Goal: Transaction & Acquisition: Purchase product/service

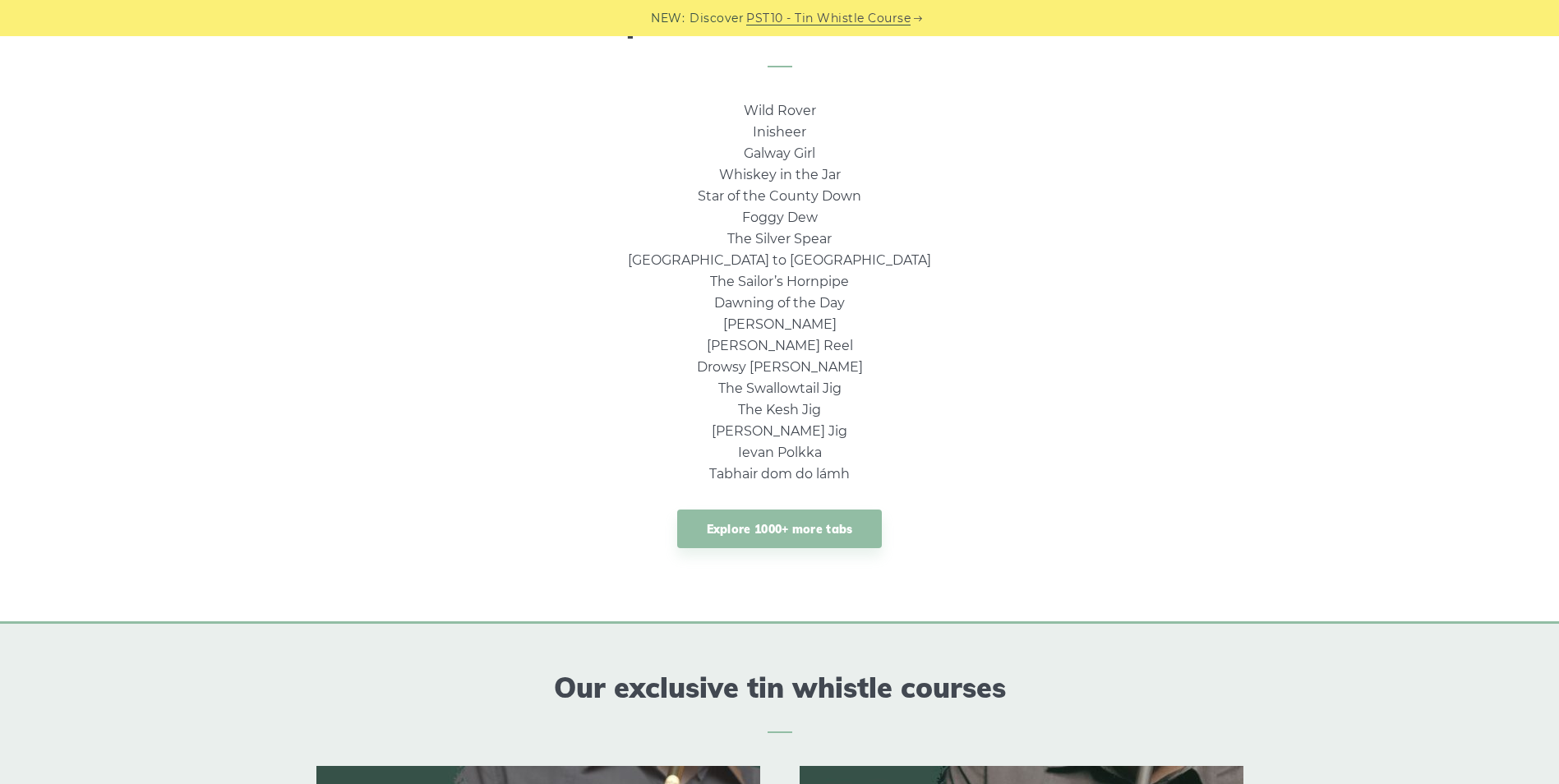
scroll to position [1076, 0]
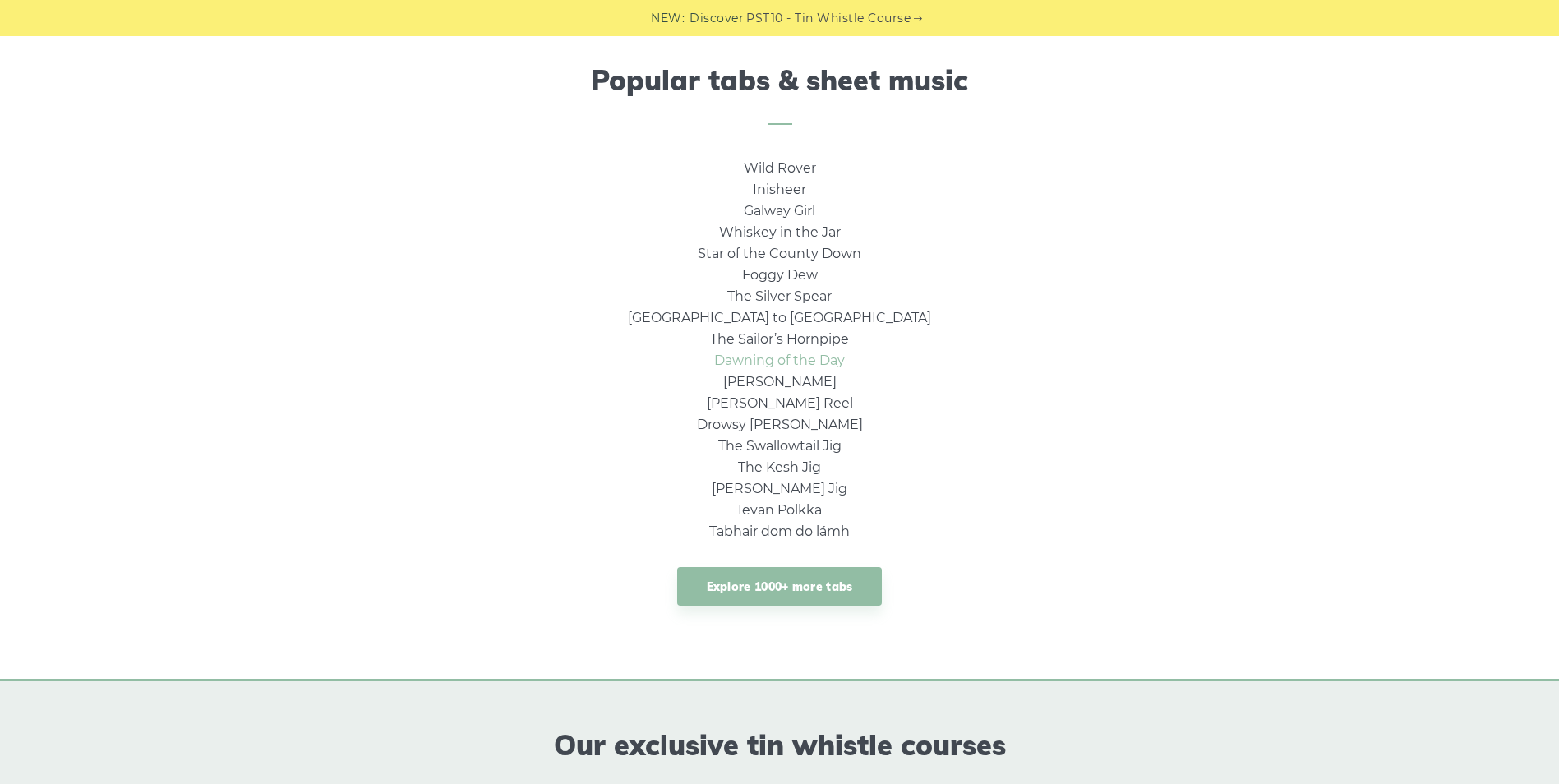
click at [788, 363] on link "Dawning of the Day" at bounding box center [780, 360] width 131 height 16
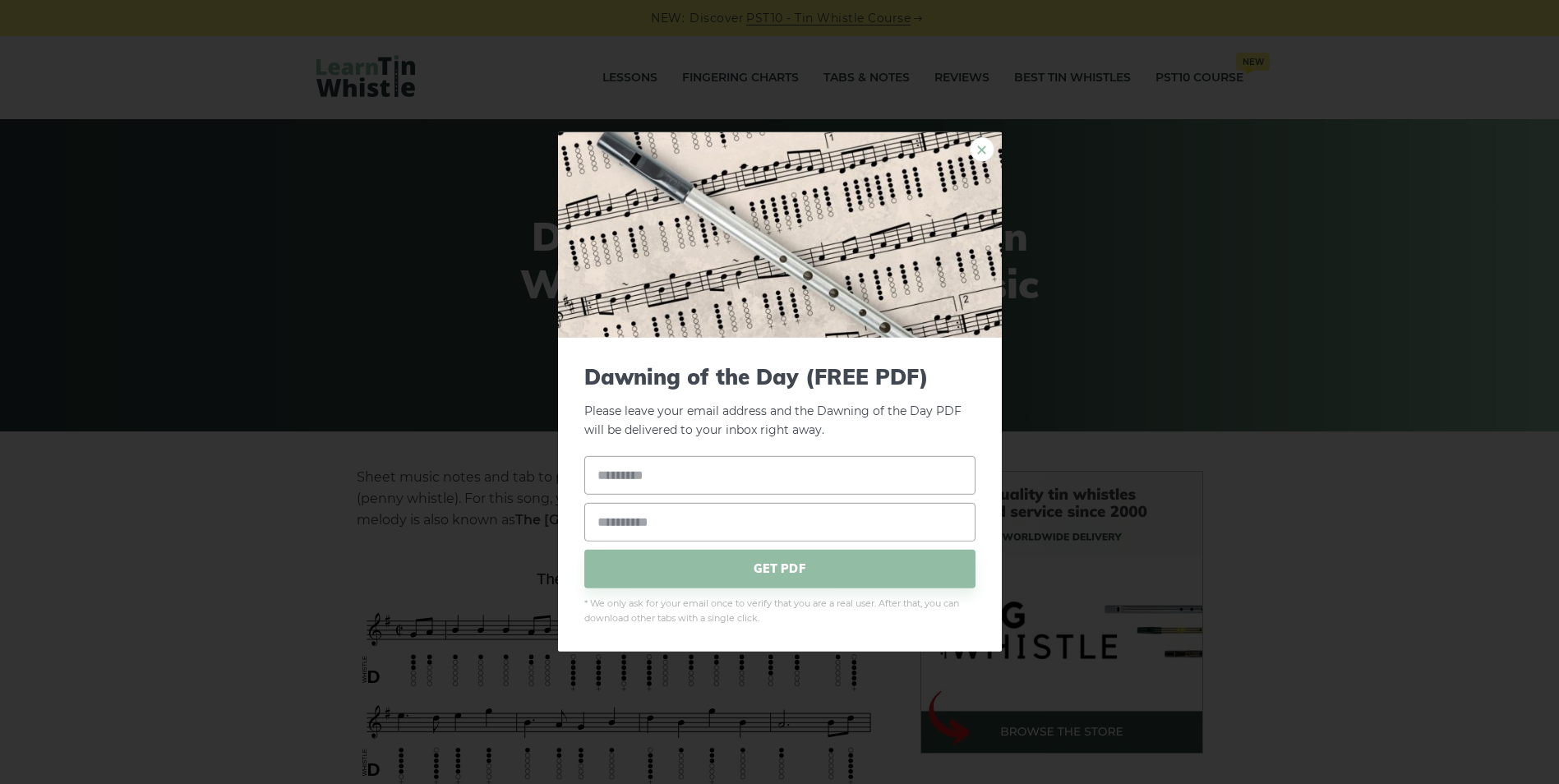
click at [983, 146] on link "×" at bounding box center [981, 149] width 25 height 25
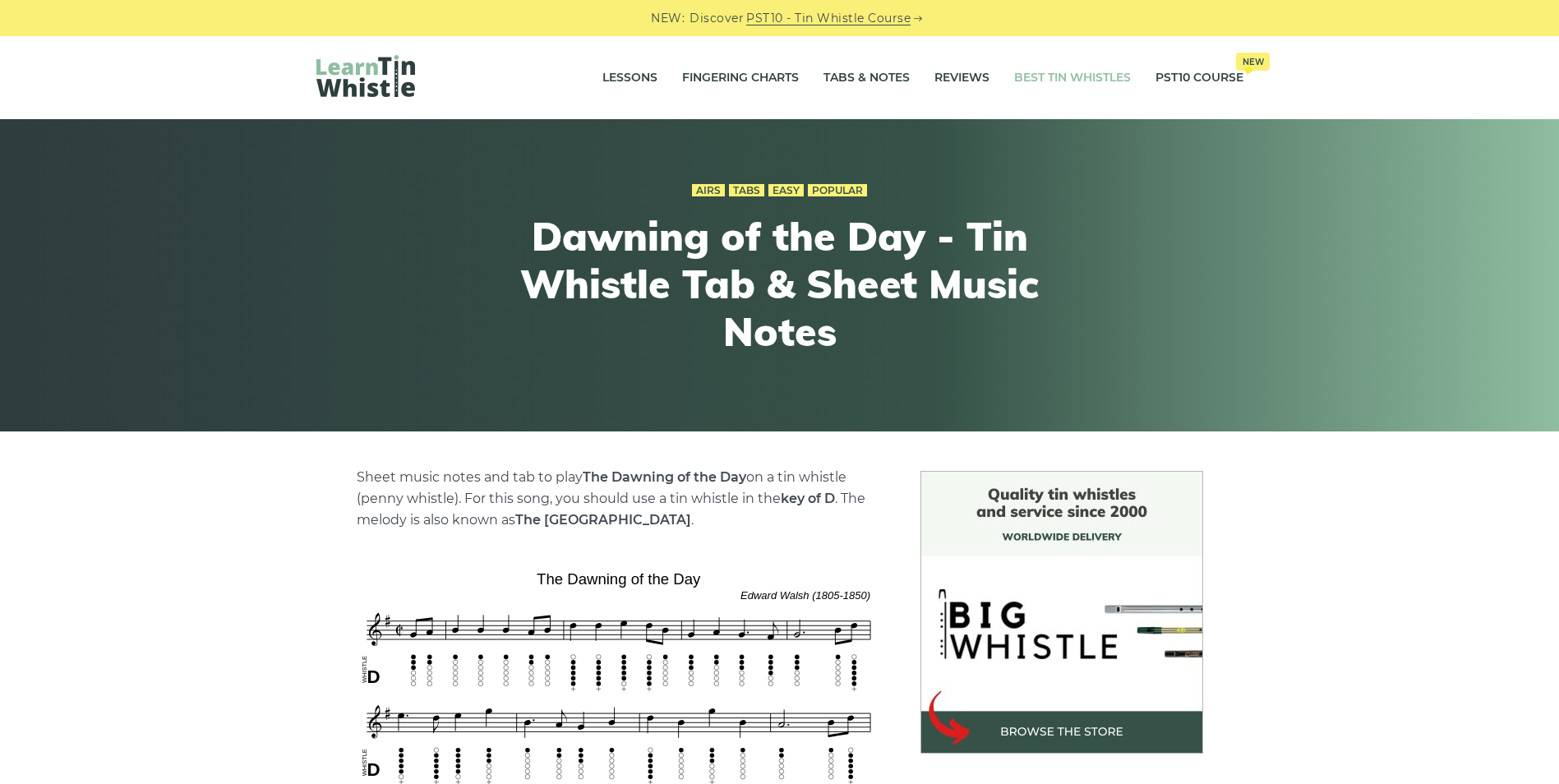
click at [1080, 80] on link "Best Tin Whistles" at bounding box center [1072, 78] width 117 height 42
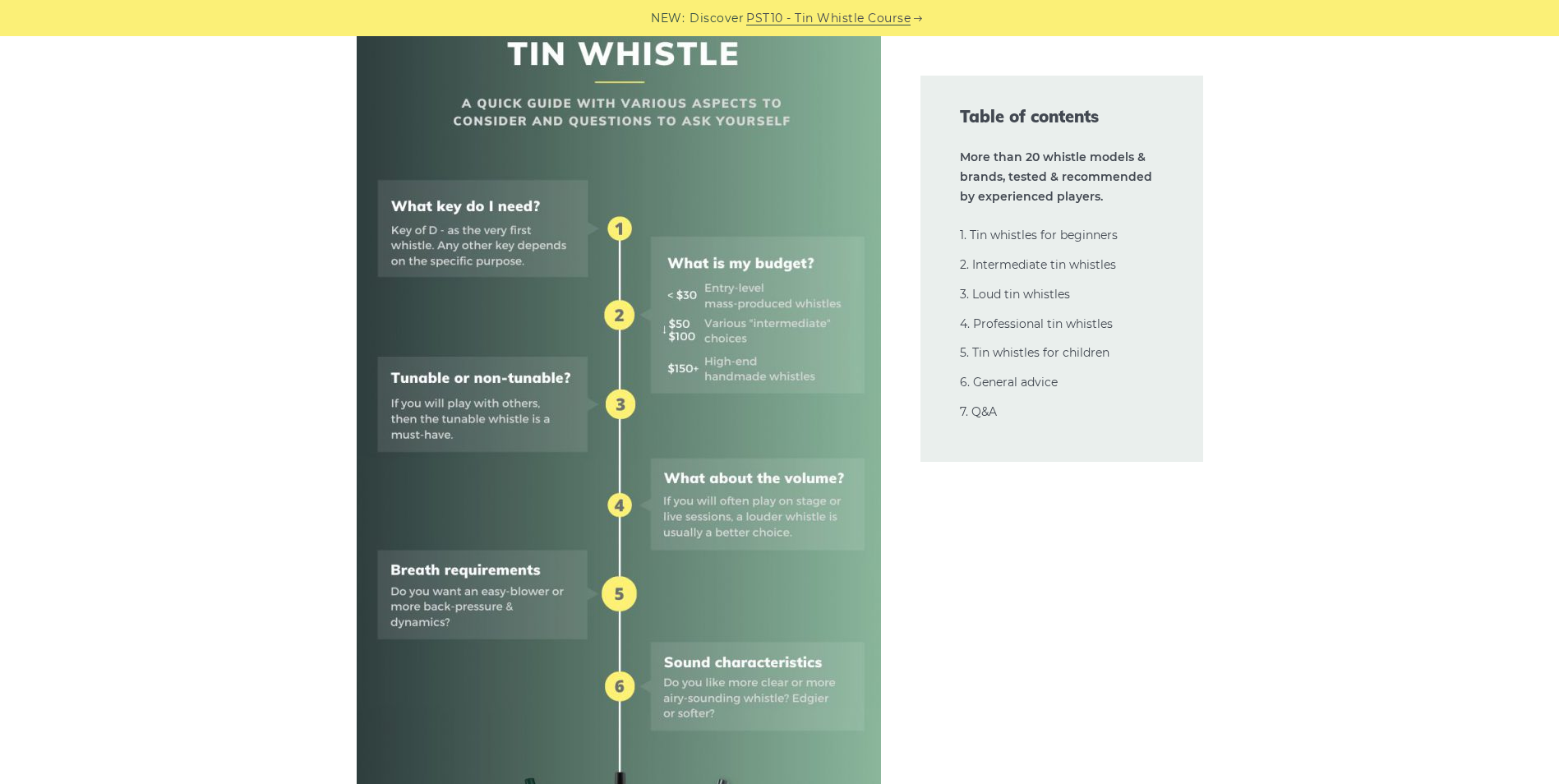
scroll to position [754, 0]
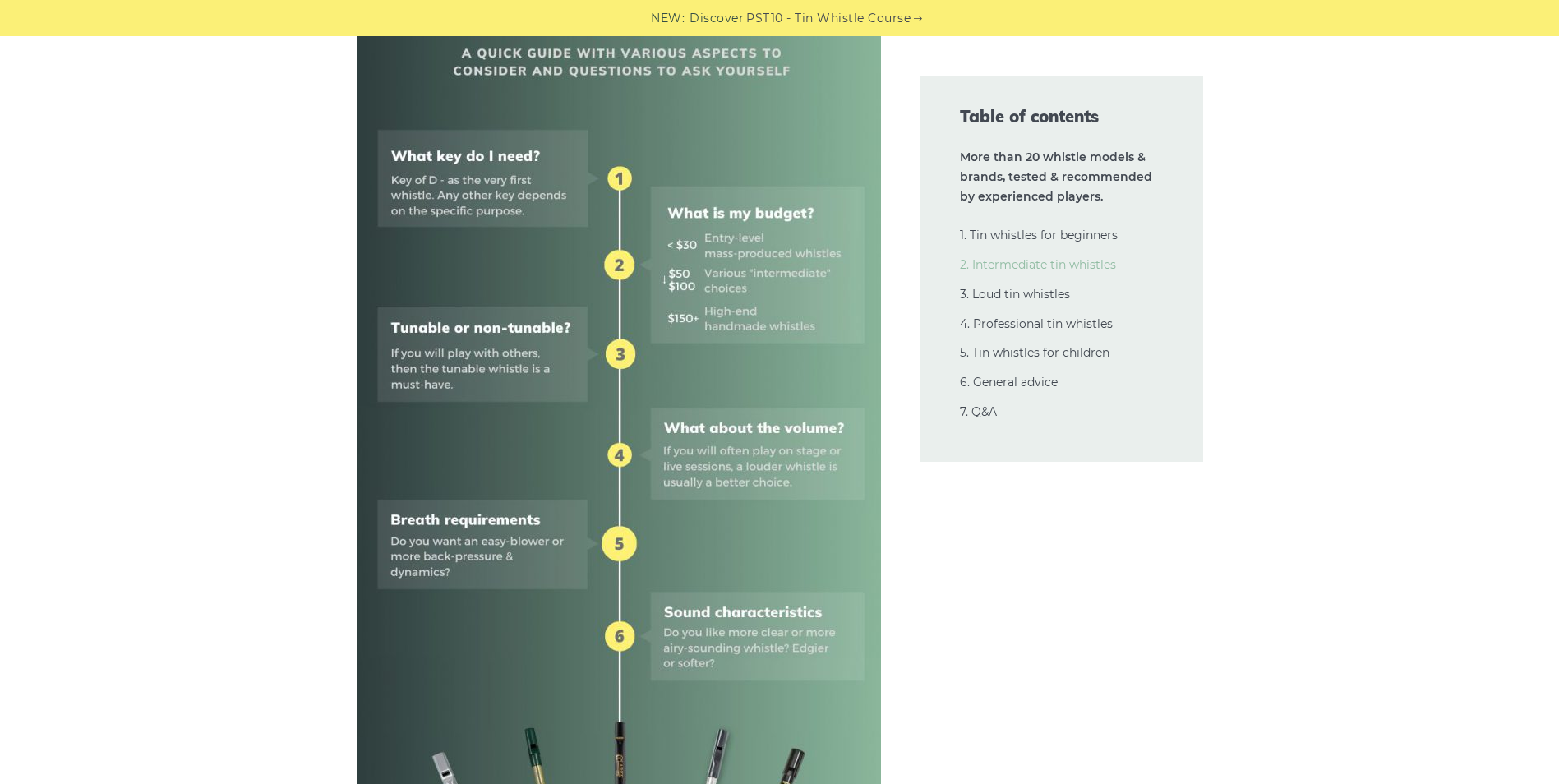
click at [997, 262] on link "2. Intermediate tin whistles" at bounding box center [1038, 264] width 156 height 15
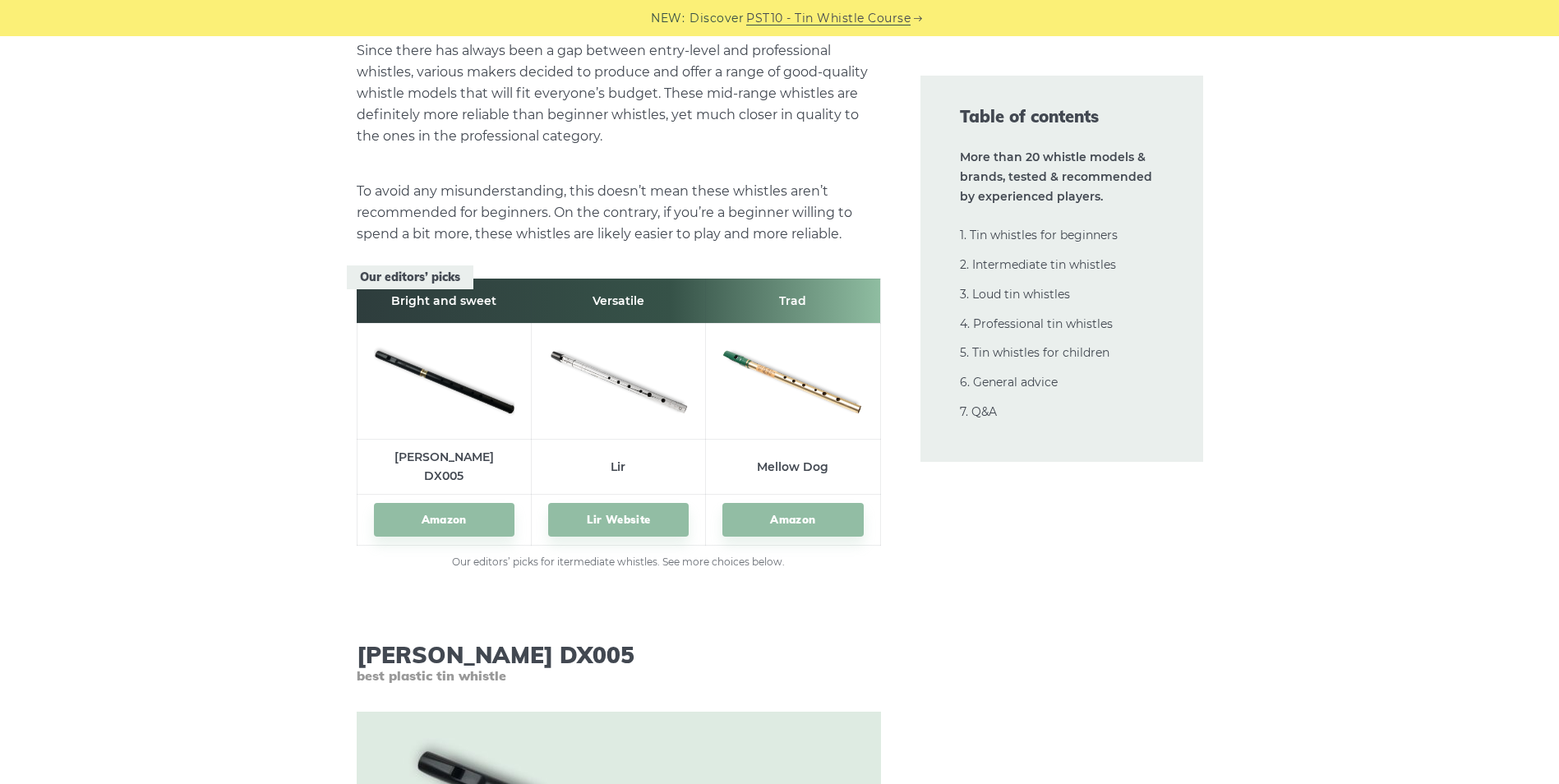
scroll to position [9090, 0]
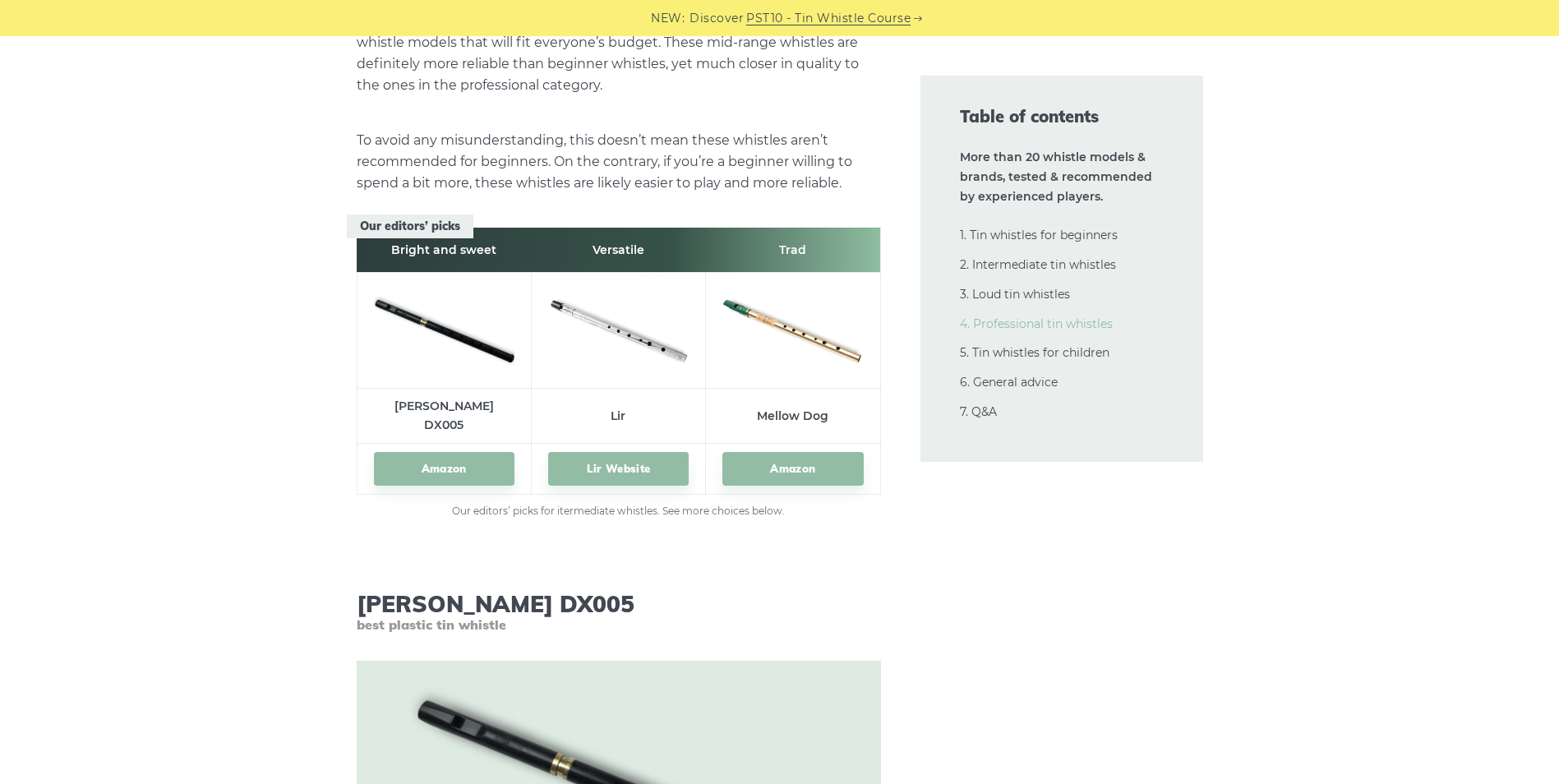
click at [1046, 322] on link "4. Professional tin whistles" at bounding box center [1036, 323] width 153 height 15
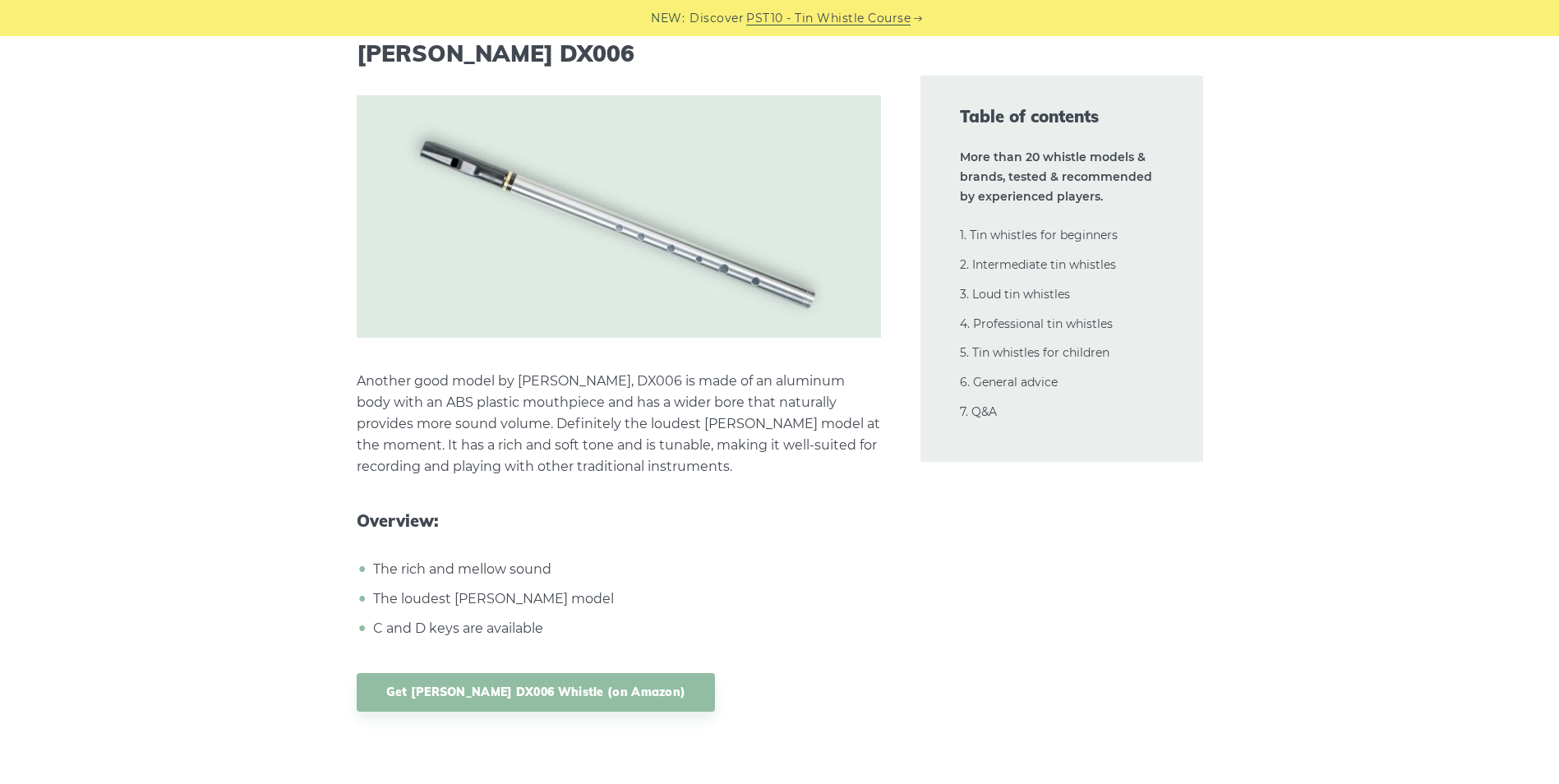
scroll to position [15129, 0]
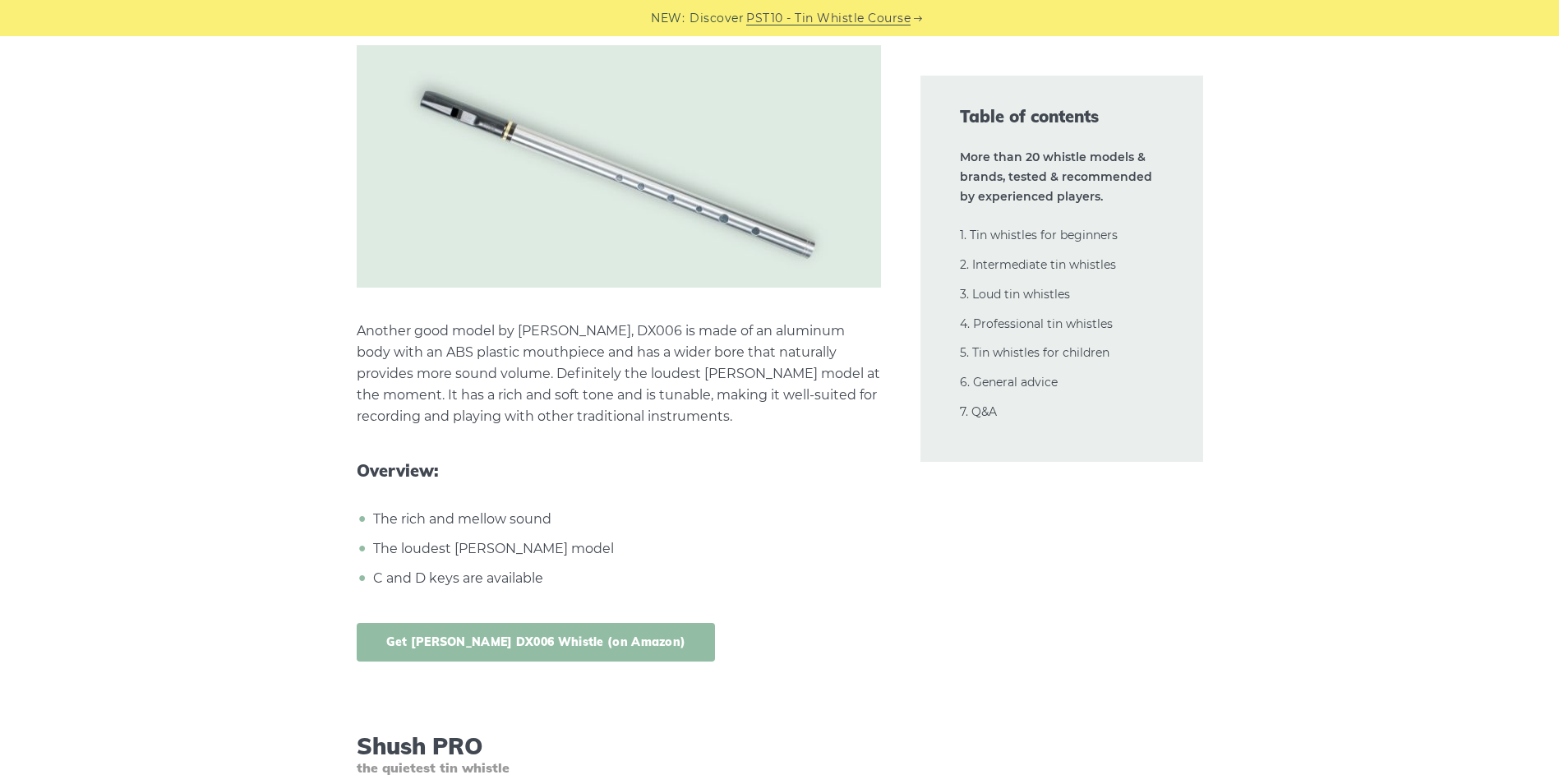
click at [501, 623] on link "Get [PERSON_NAME] DX006 Whistle (on Amazon)" at bounding box center [536, 642] width 359 height 39
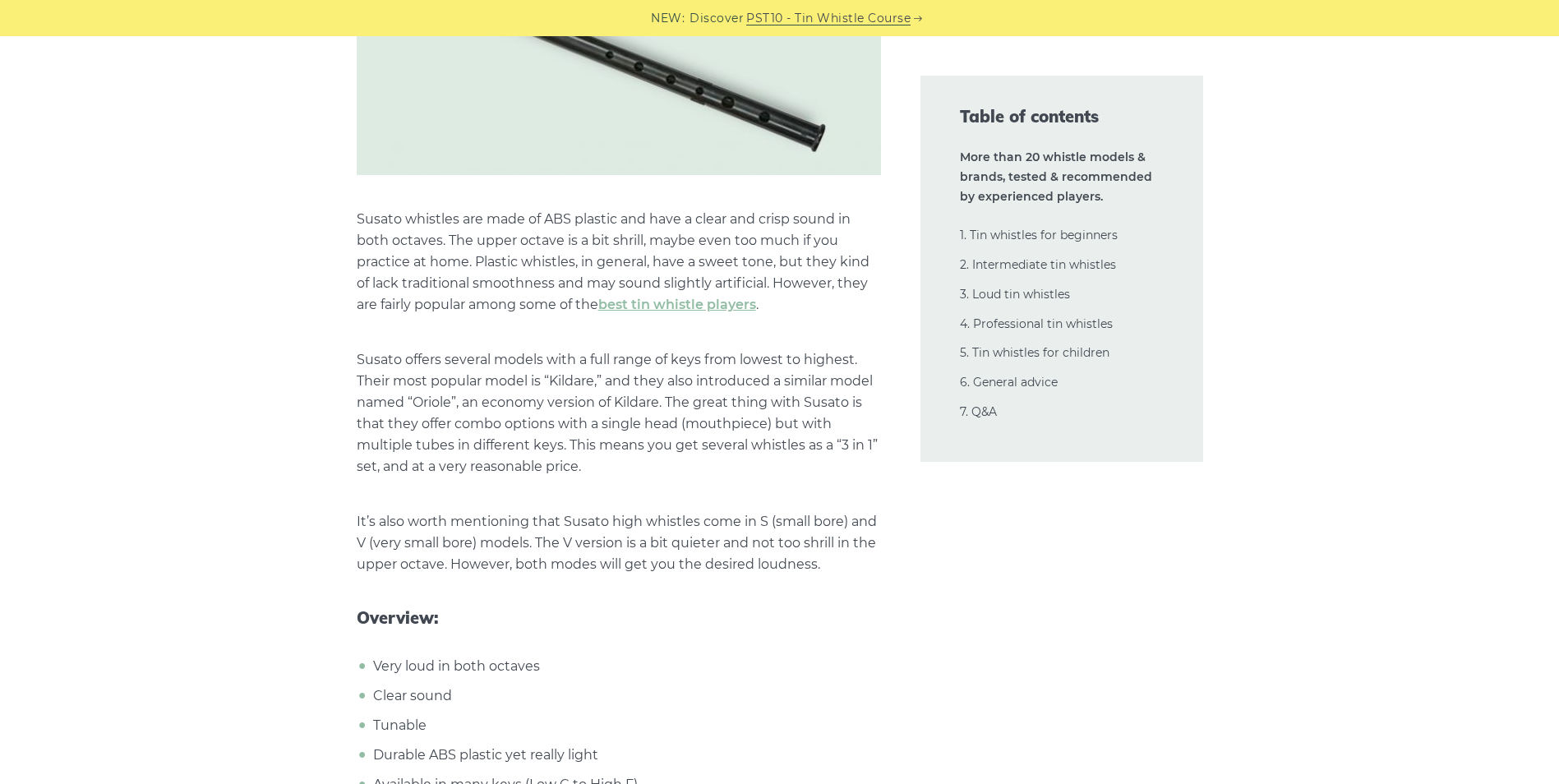
scroll to position [17693, 0]
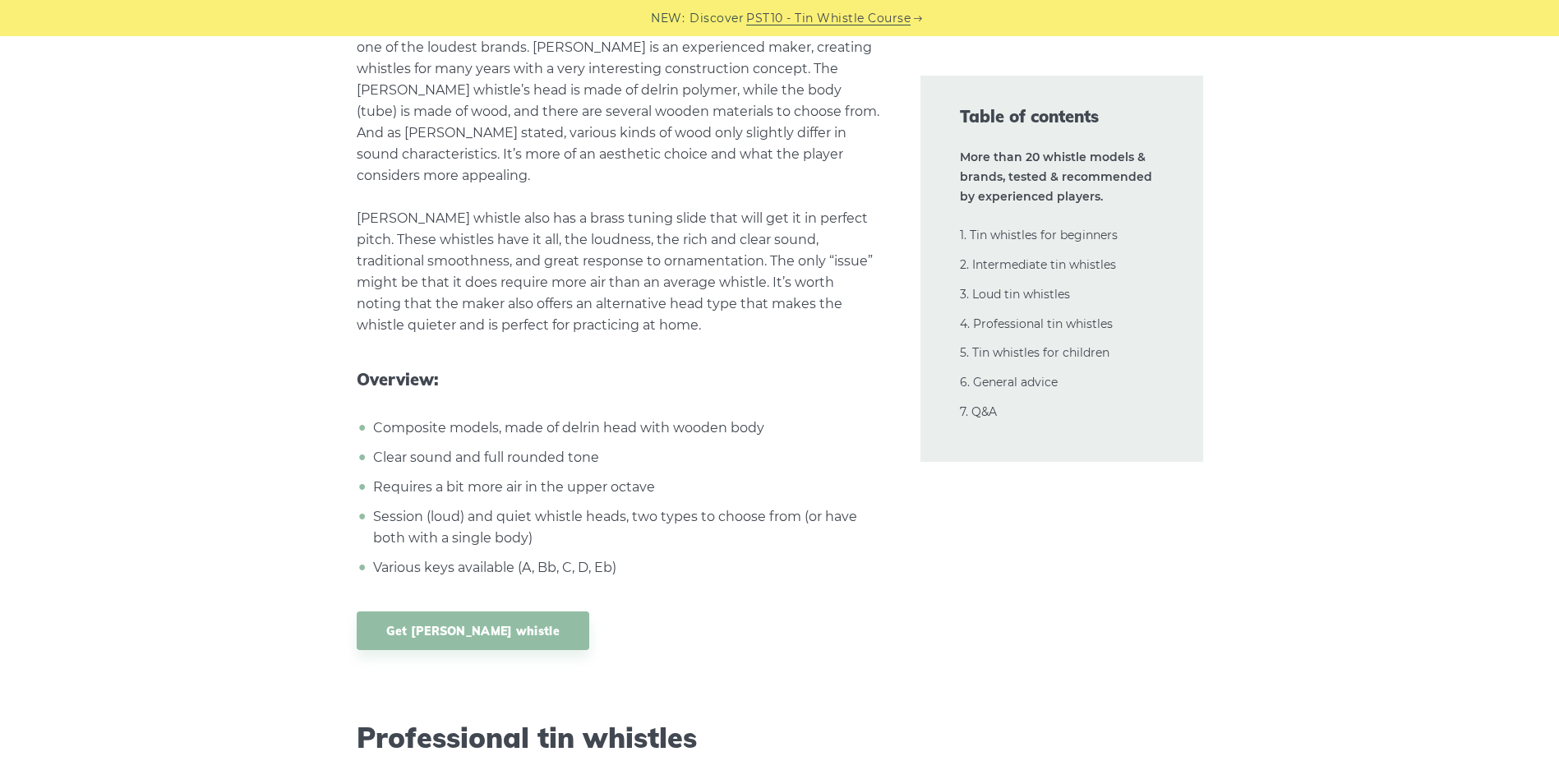
scroll to position [21614, 0]
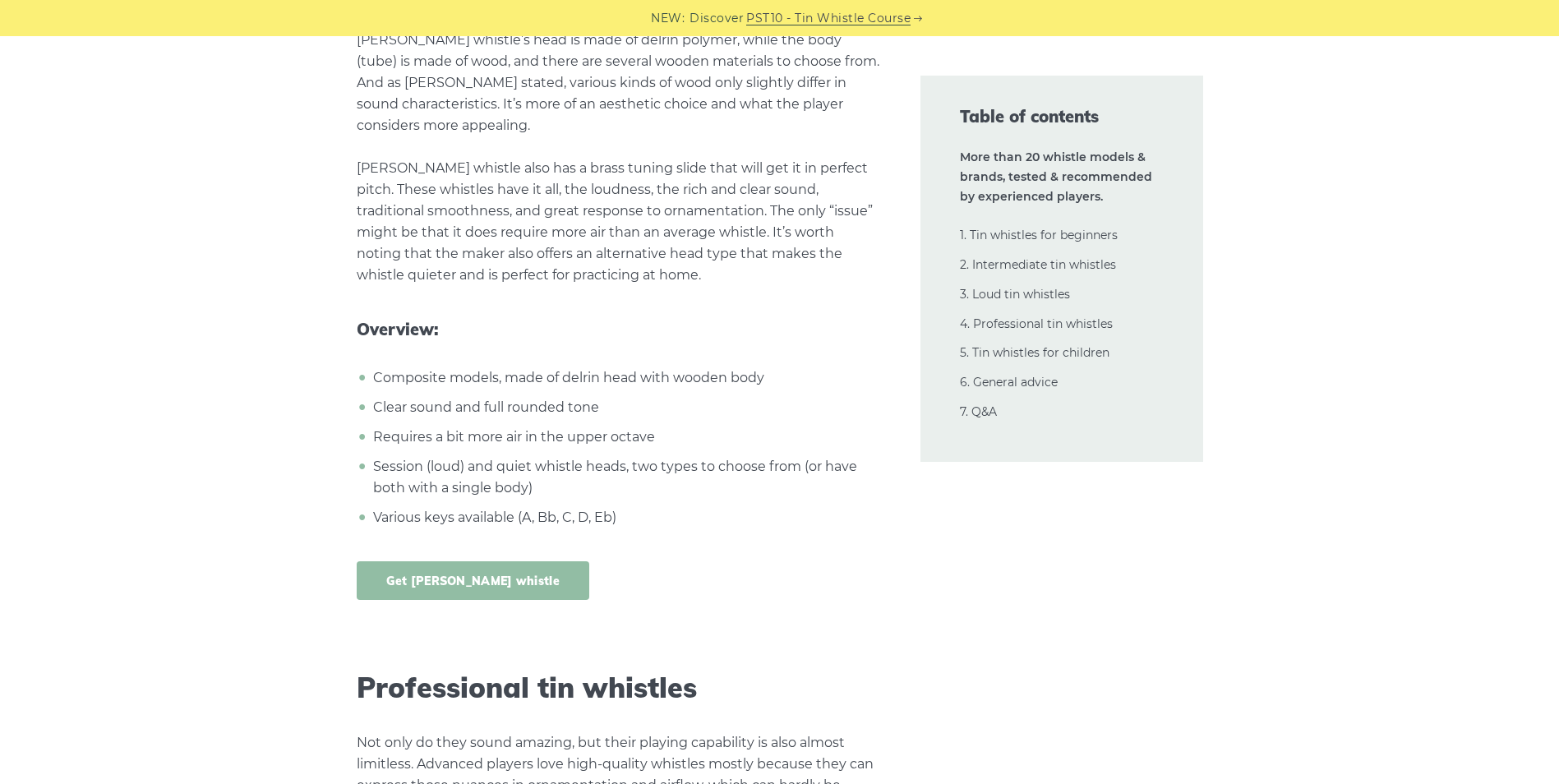
click at [416, 561] on link "Get [PERSON_NAME] whistle" at bounding box center [474, 579] width 233 height 39
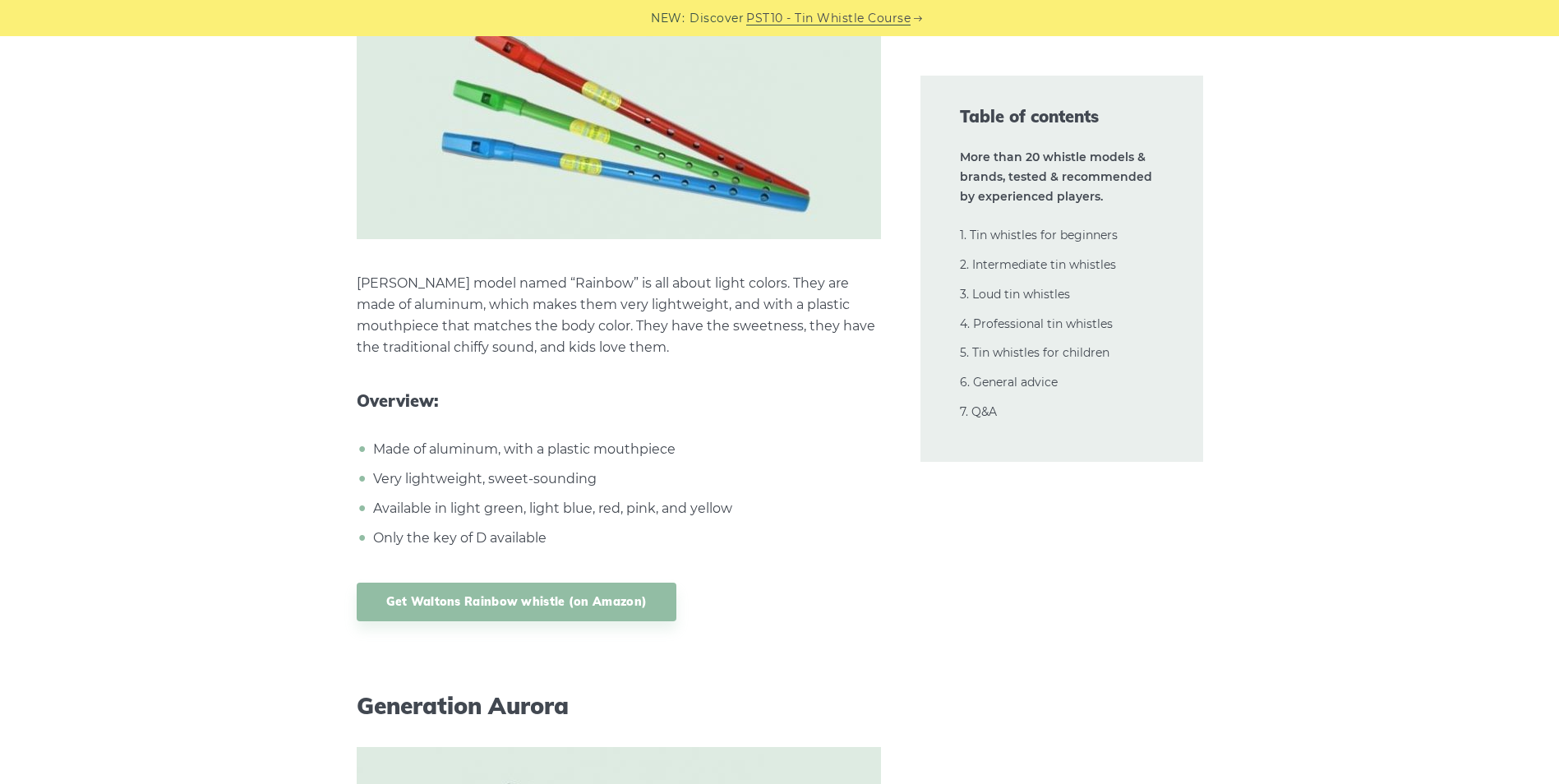
scroll to position [30511, 0]
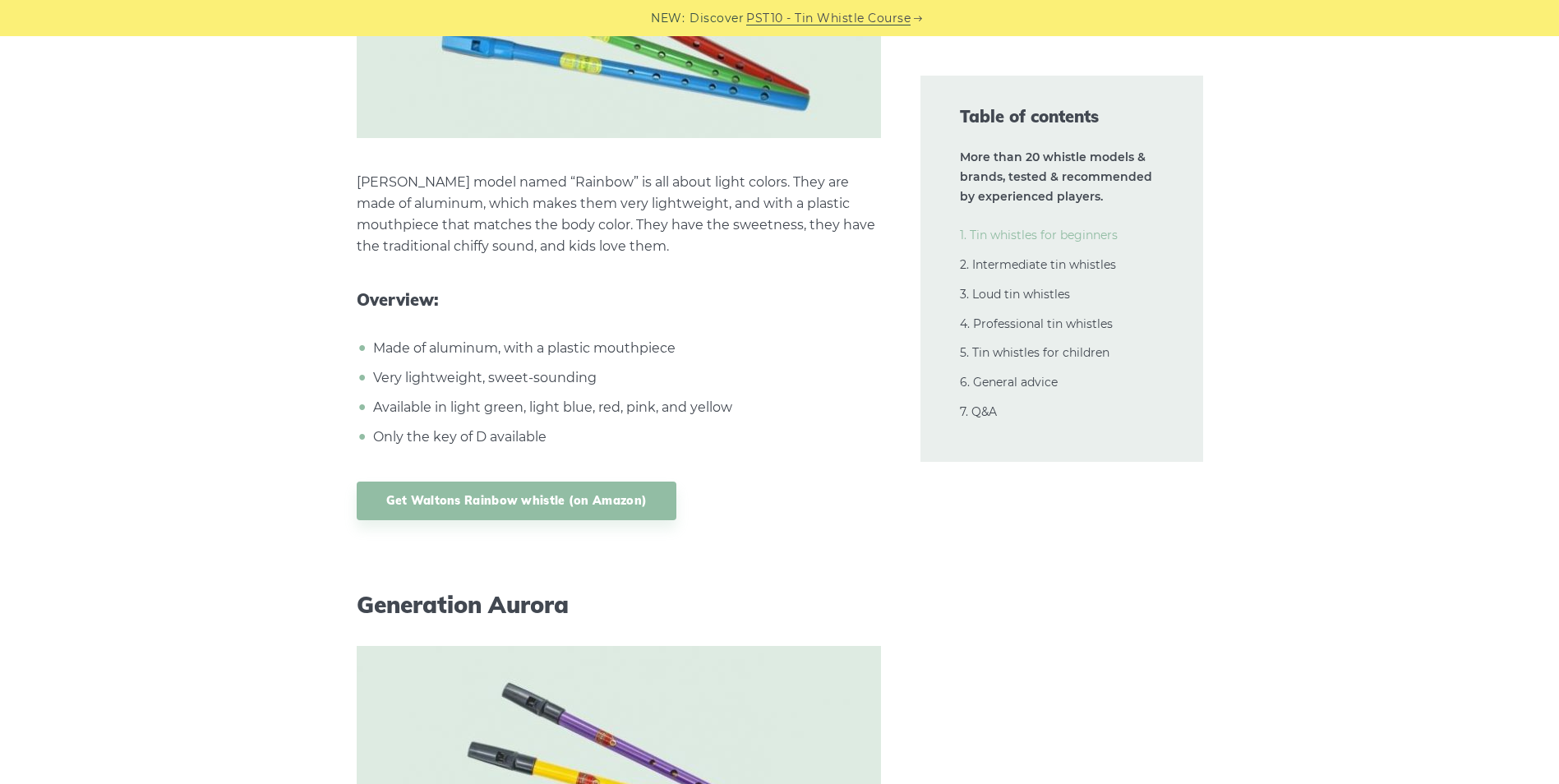
click at [1011, 240] on link "1. Tin whistles for beginners" at bounding box center [1038, 234] width 157 height 15
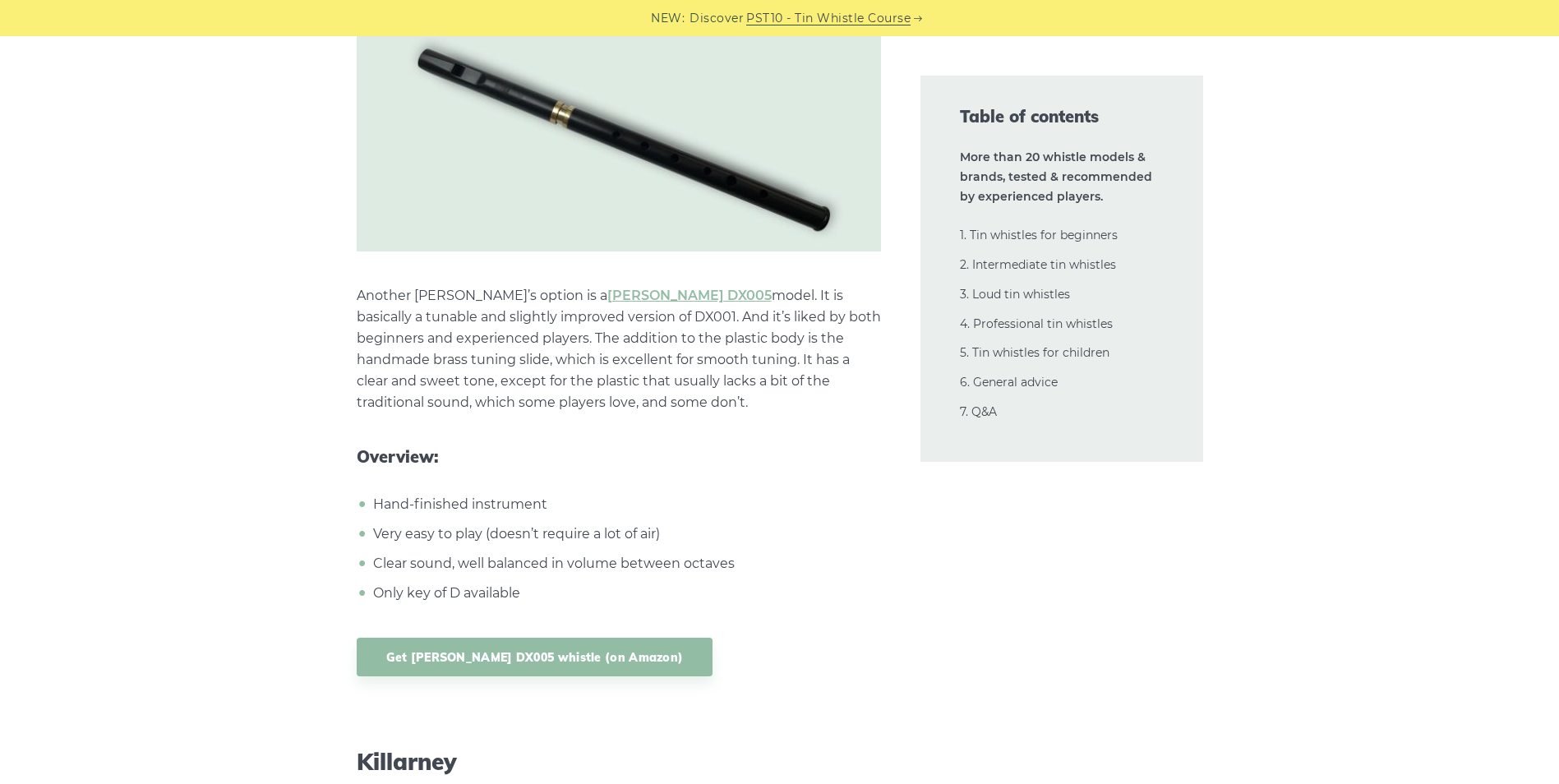
scroll to position [9791, 0]
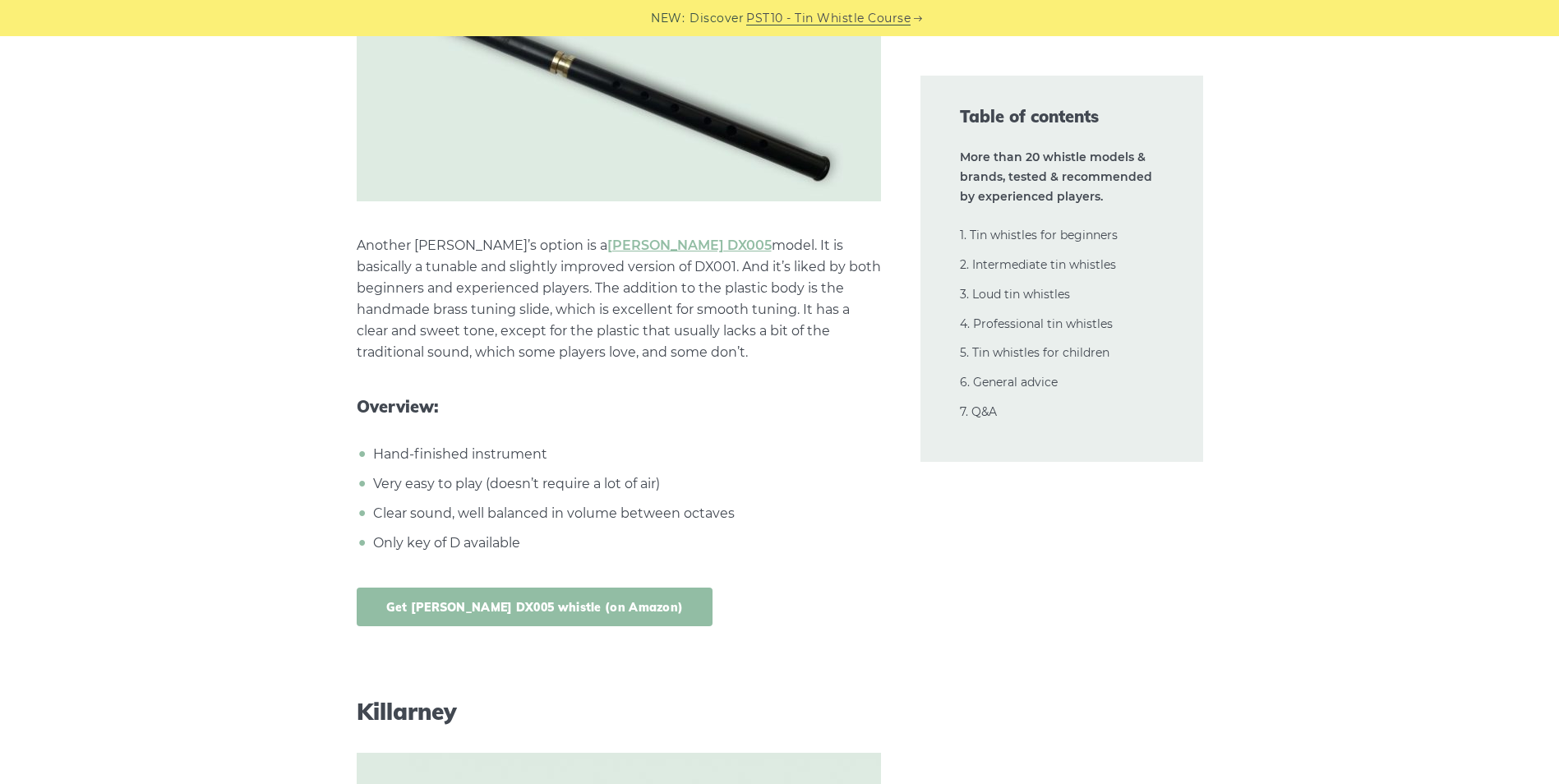
click at [558, 587] on link "Get [PERSON_NAME] DX005 whistle (on Amazon)" at bounding box center [535, 606] width 357 height 39
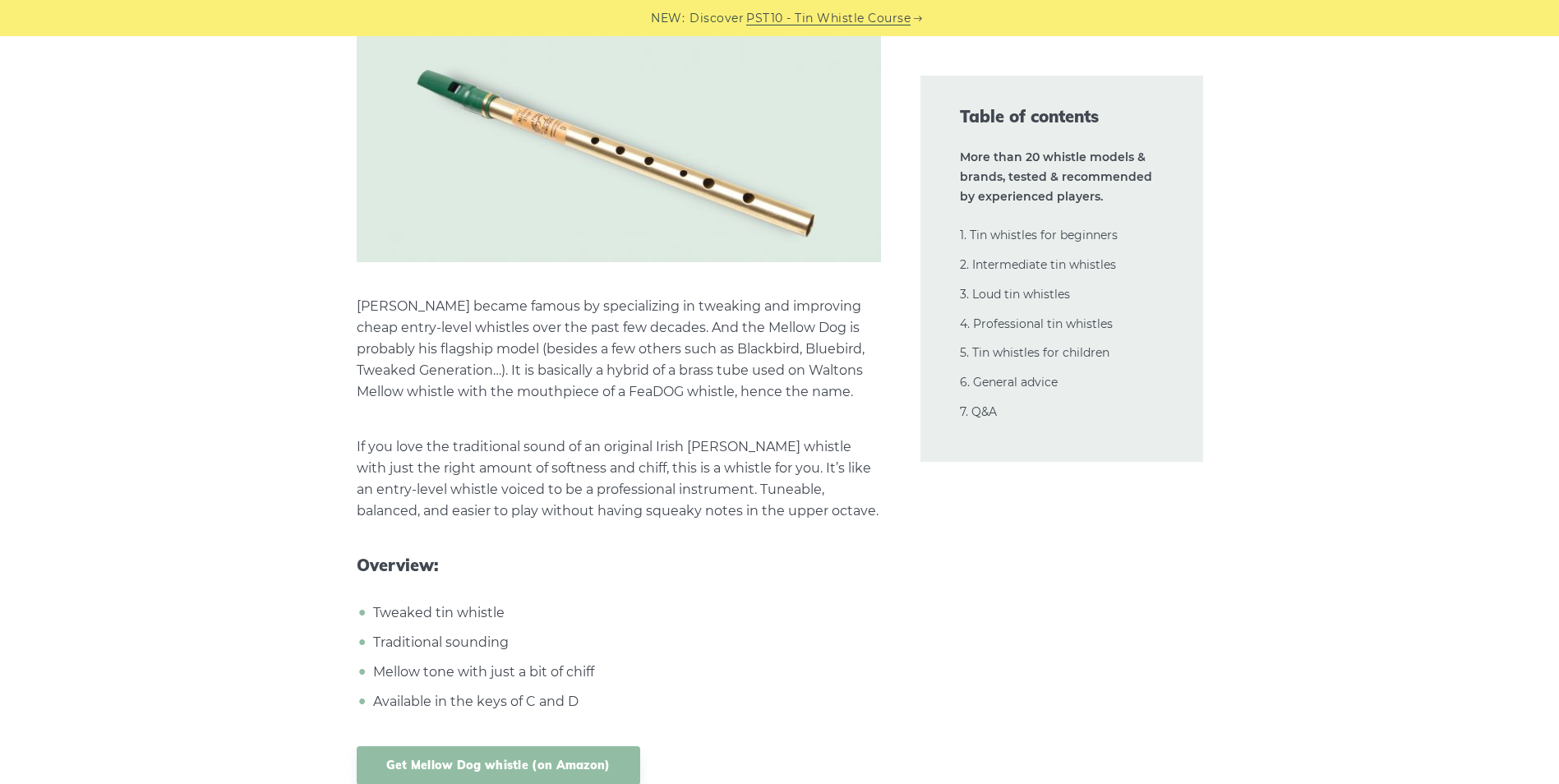
scroll to position [14416, 0]
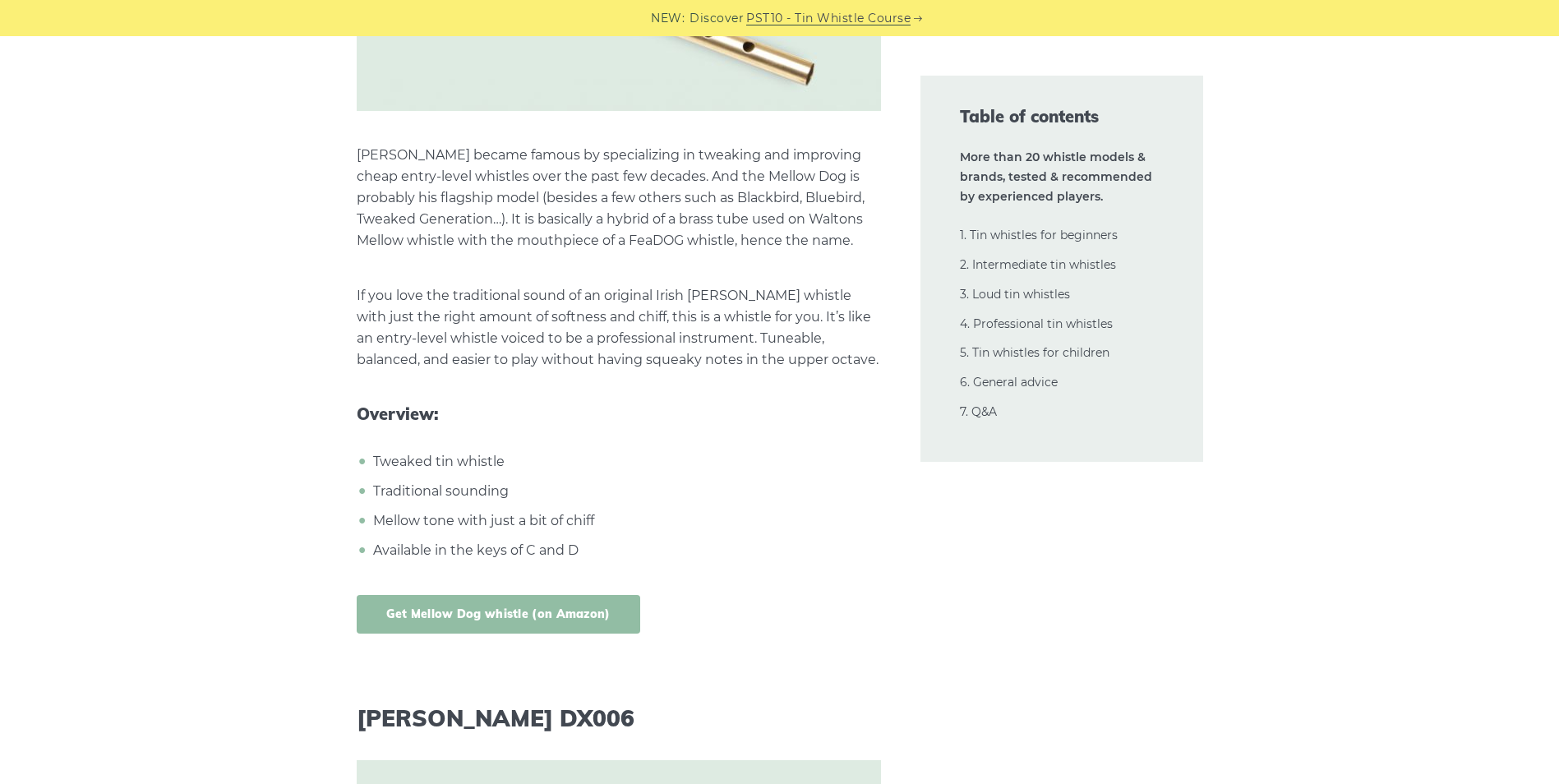
click at [470, 594] on link "Get Mellow Dog whistle (on Amazon)" at bounding box center [499, 613] width 284 height 39
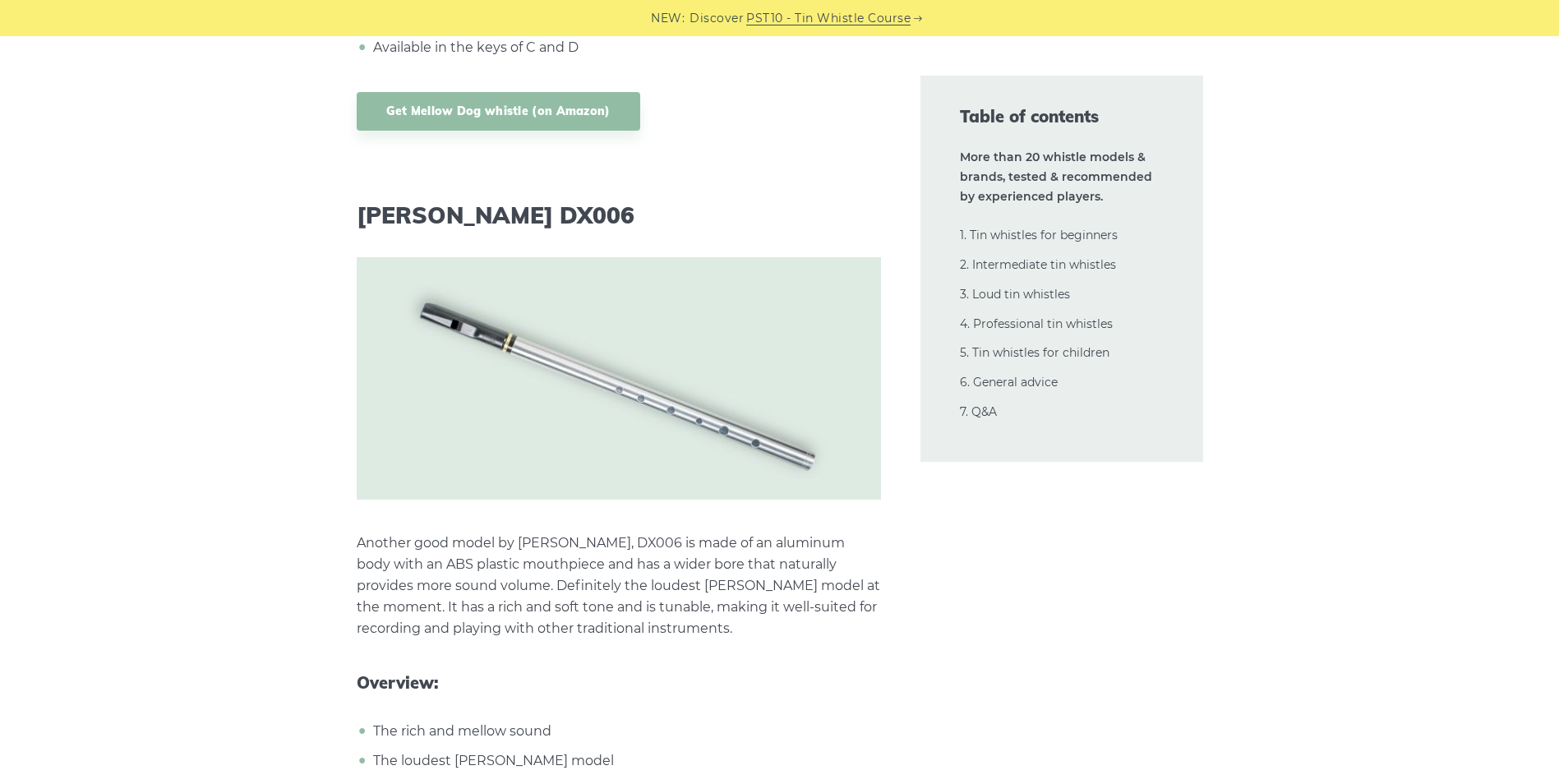
scroll to position [14968, 0]
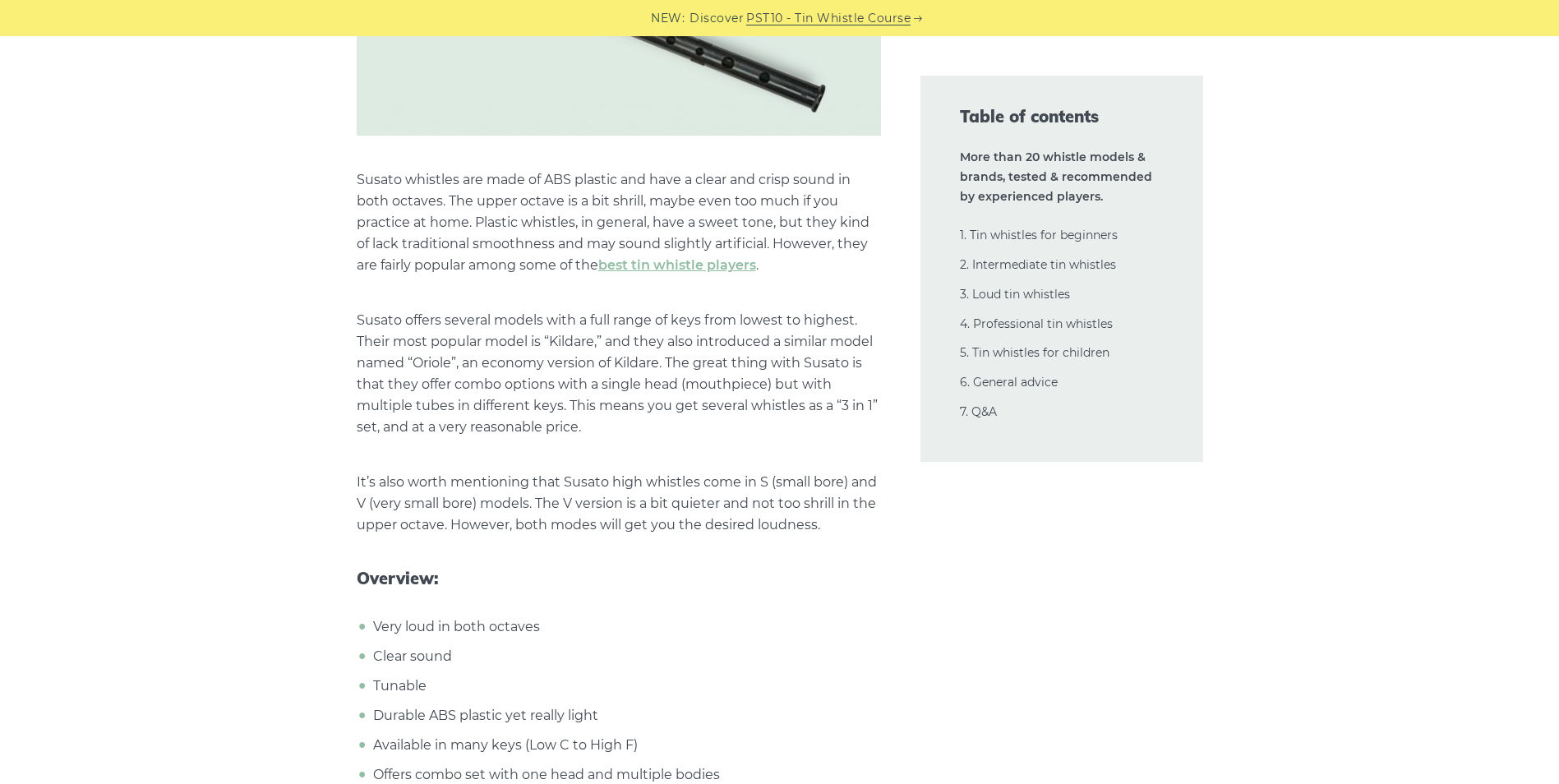
scroll to position [17984, 0]
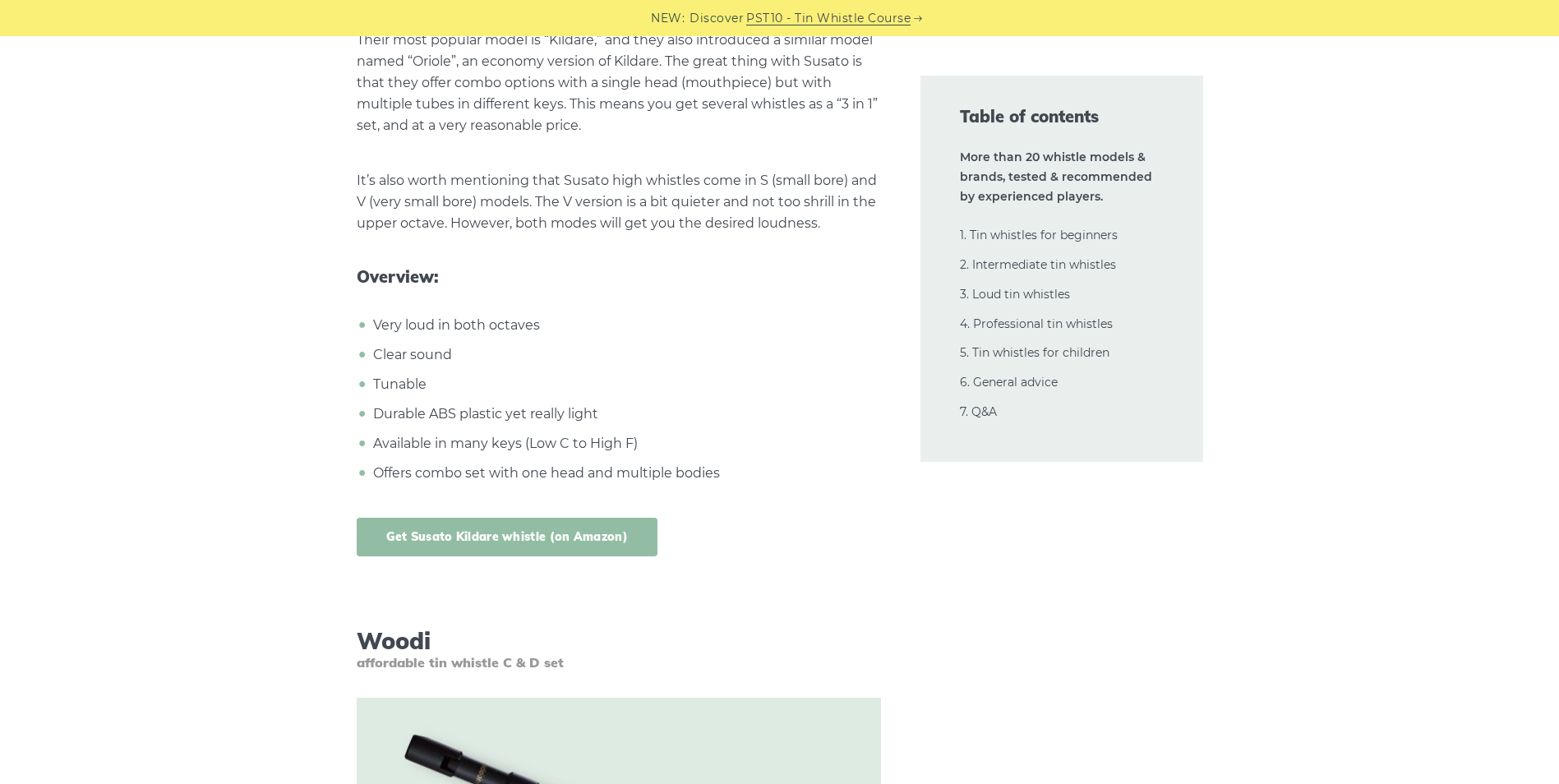
click at [439, 517] on link "Get Susato Kildare whistle (on Amazon)" at bounding box center [507, 536] width 301 height 39
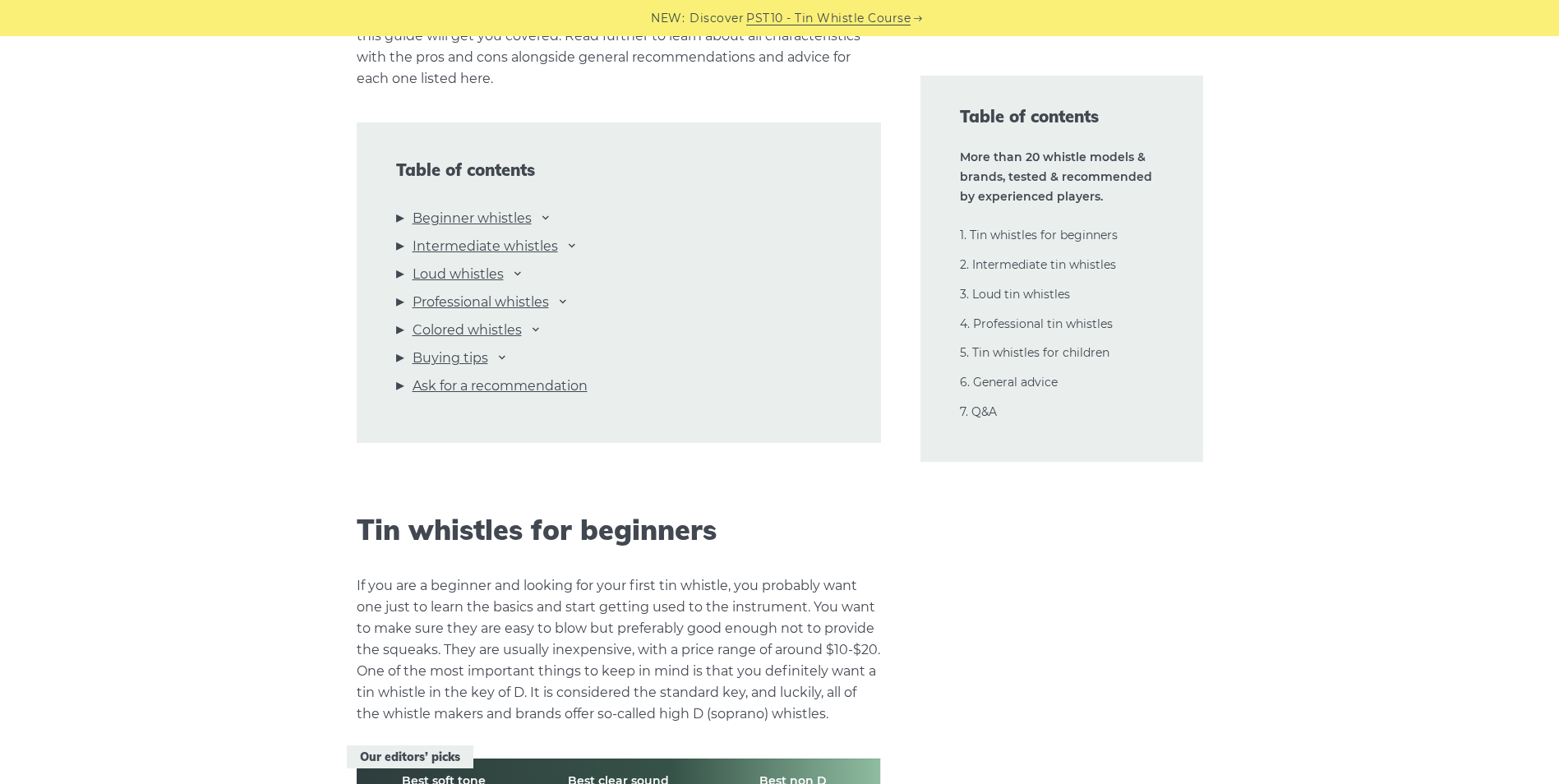
scroll to position [0, 0]
